Goal: Task Accomplishment & Management: Manage account settings

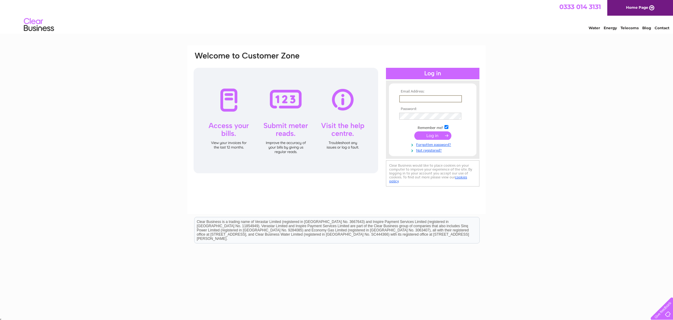
type input "[PERSON_NAME][EMAIL_ADDRESS][DOMAIN_NAME]"
click at [439, 136] on input "submit" at bounding box center [432, 135] width 37 height 8
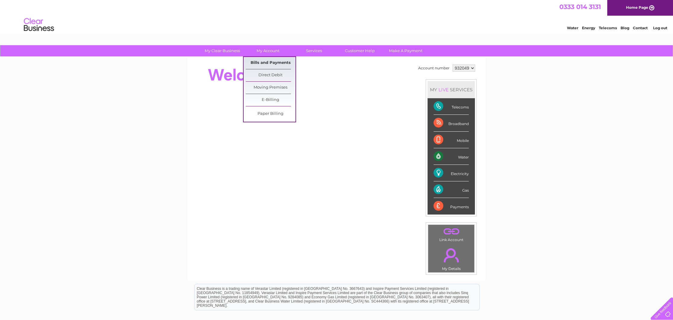
click at [269, 62] on link "Bills and Payments" at bounding box center [271, 63] width 50 height 12
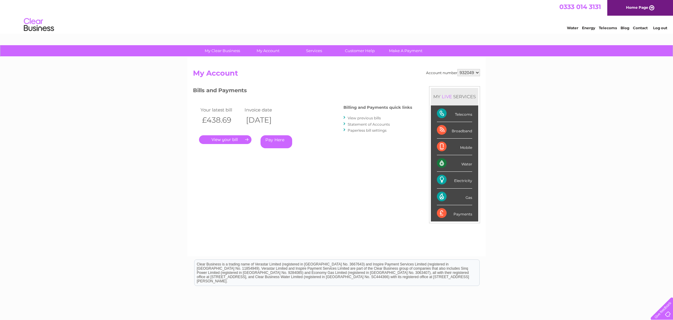
click at [228, 139] on link "." at bounding box center [225, 139] width 52 height 9
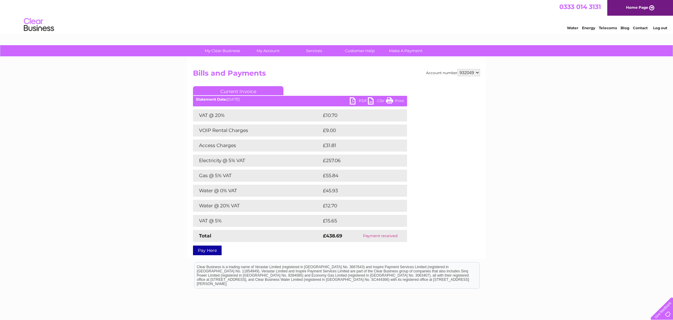
click at [354, 102] on link "PDF" at bounding box center [359, 101] width 18 height 9
